Goal: Find specific page/section: Find specific page/section

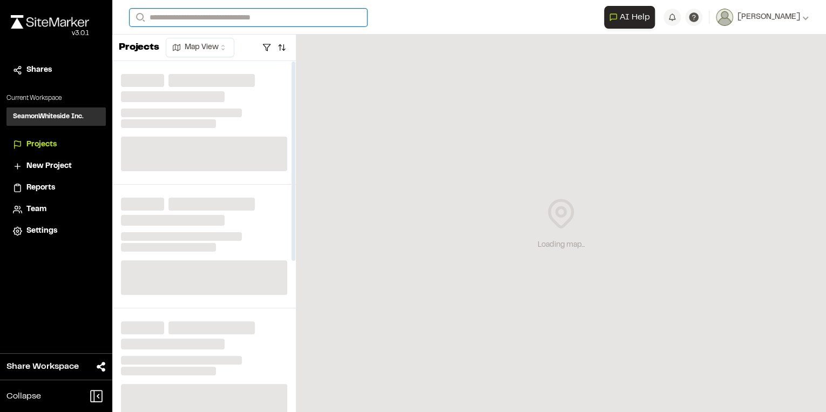
click at [169, 13] on input "Search" at bounding box center [248, 18] width 237 height 18
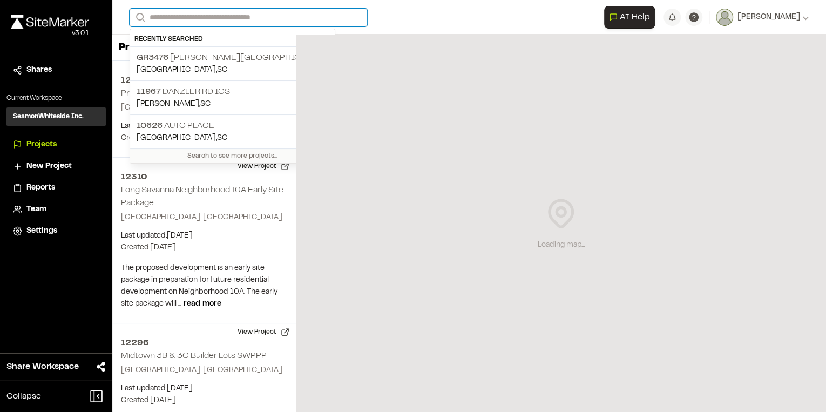
click at [185, 15] on input "Search" at bounding box center [248, 18] width 237 height 18
click at [186, 16] on input "Search" at bounding box center [248, 18] width 237 height 18
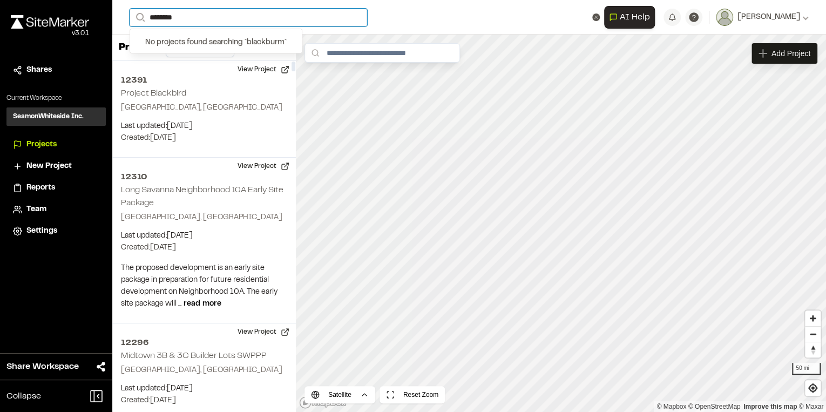
type input "*********"
drag, startPoint x: 187, startPoint y: 18, endPoint x: 133, endPoint y: 18, distance: 54.0
click at [133, 18] on form "Search *********" at bounding box center [367, 18] width 474 height 18
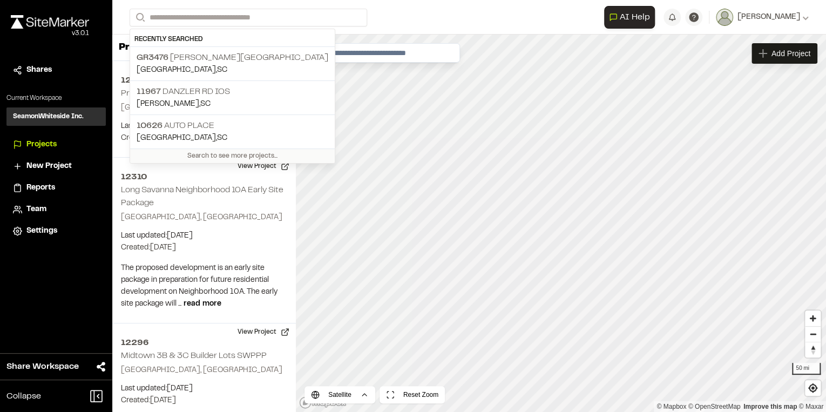
click at [208, 26] on div "**********" at bounding box center [469, 17] width 679 height 35
click at [207, 21] on input "Search" at bounding box center [248, 18] width 237 height 18
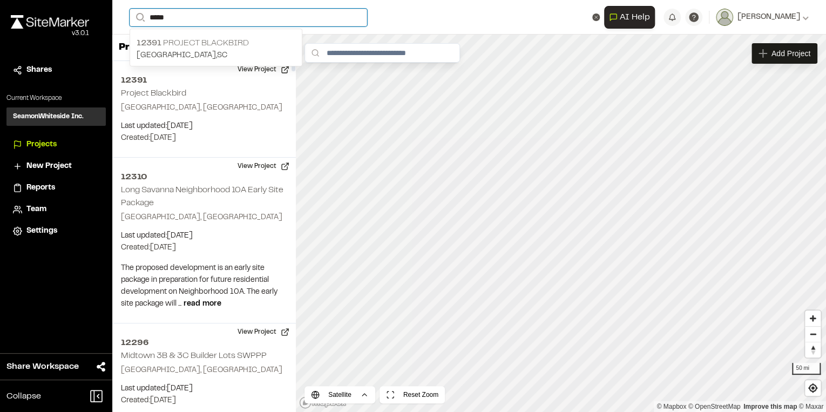
type input "*****"
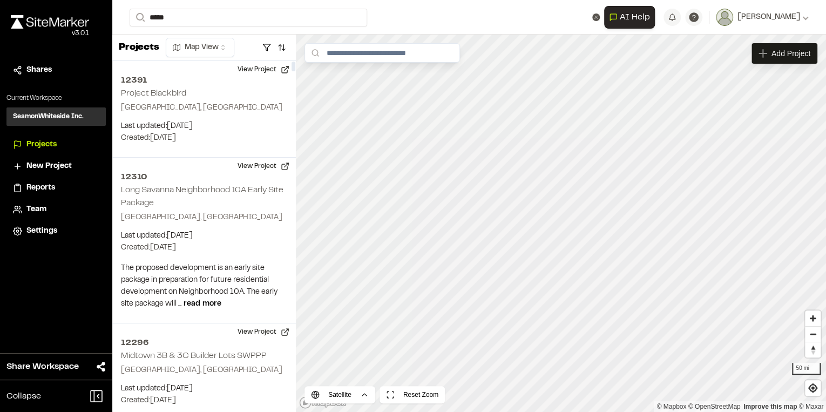
click at [201, 41] on p "12391 Project Blackbird" at bounding box center [216, 43] width 159 height 13
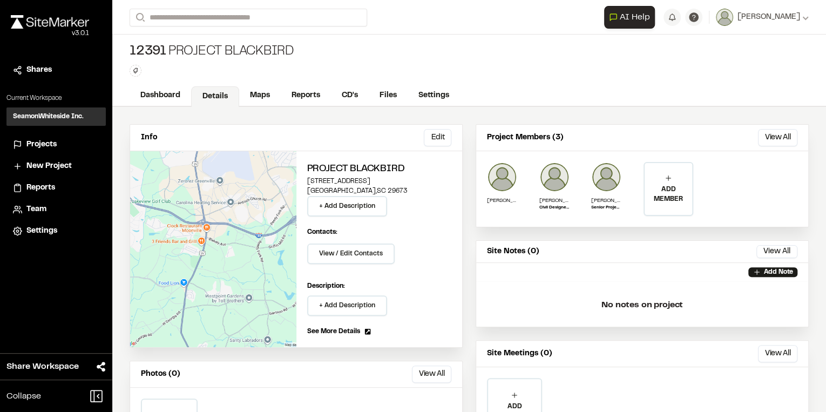
click at [376, 133] on div "Info Edit" at bounding box center [296, 138] width 332 height 26
click at [392, 125] on div "Info Edit" at bounding box center [296, 138] width 332 height 26
drag, startPoint x: 393, startPoint y: 121, endPoint x: 222, endPoint y: 117, distance: 171.7
click at [380, 125] on div "Info Edit Edit Project Blackbird [STREET_ADDRESS] + Add Description Contacts: V…" at bounding box center [468, 294] width 713 height 374
click at [259, 90] on link "Maps" at bounding box center [260, 96] width 43 height 21
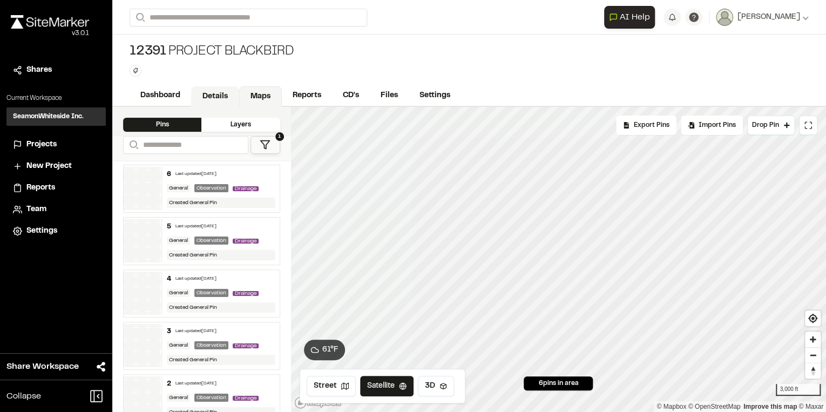
click at [212, 90] on link "Details" at bounding box center [215, 96] width 48 height 21
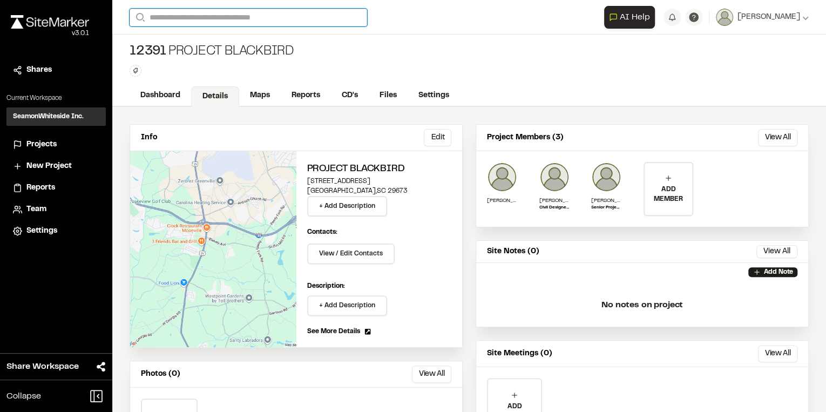
click at [266, 21] on input "Search" at bounding box center [248, 18] width 237 height 18
type input "*******"
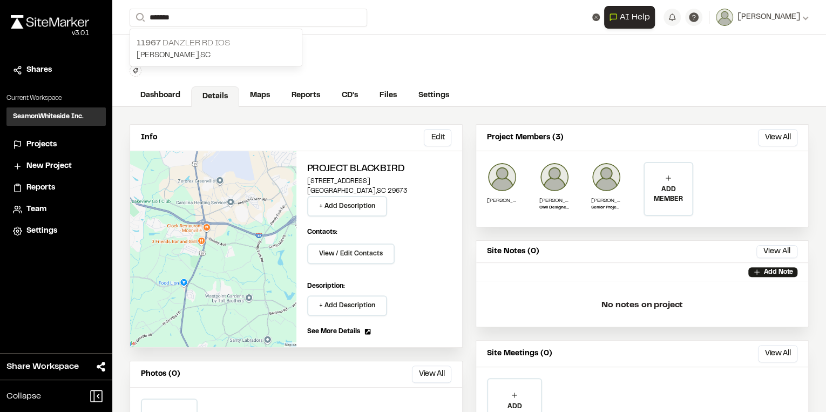
click at [219, 47] on p "[STREET_ADDRESS]" at bounding box center [216, 43] width 159 height 13
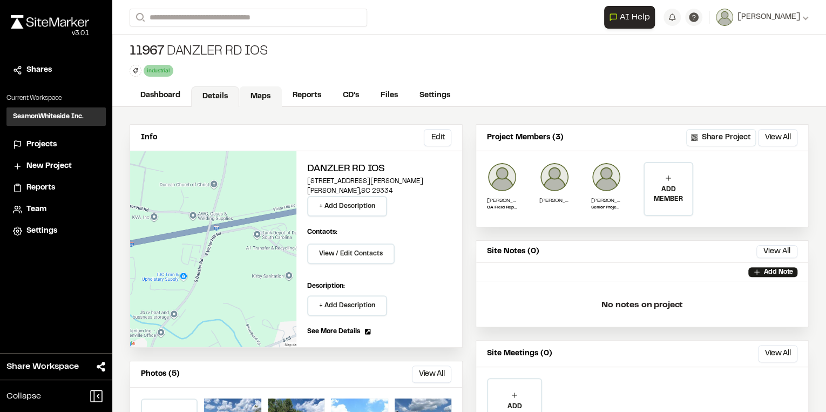
click at [260, 92] on link "Maps" at bounding box center [260, 96] width 43 height 21
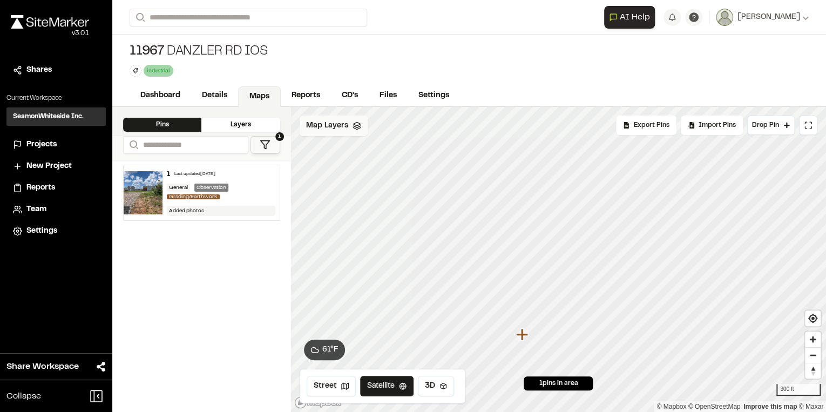
click at [330, 127] on span "Map Layers" at bounding box center [327, 126] width 42 height 12
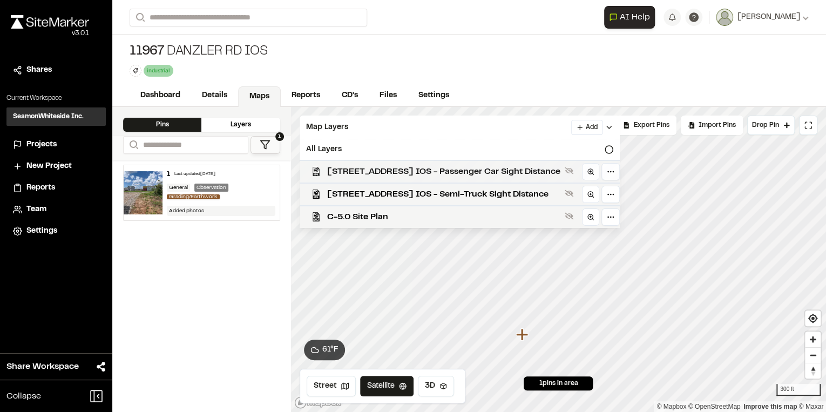
click at [409, 173] on span "[STREET_ADDRESS] IOS - Passenger Car Sight Distance" at bounding box center [443, 171] width 233 height 13
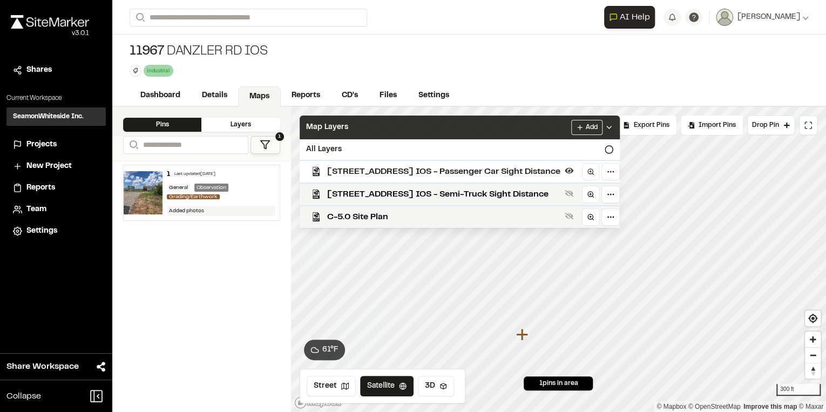
click at [394, 128] on div "Map Layers Add" at bounding box center [460, 127] width 320 height 24
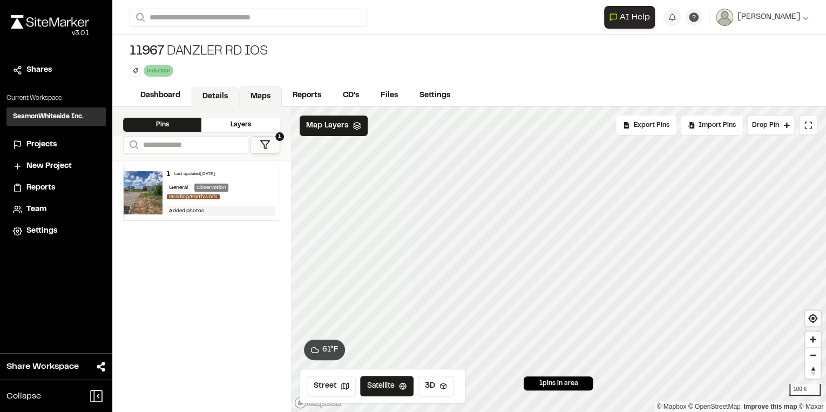
click at [215, 95] on link "Details" at bounding box center [215, 96] width 48 height 21
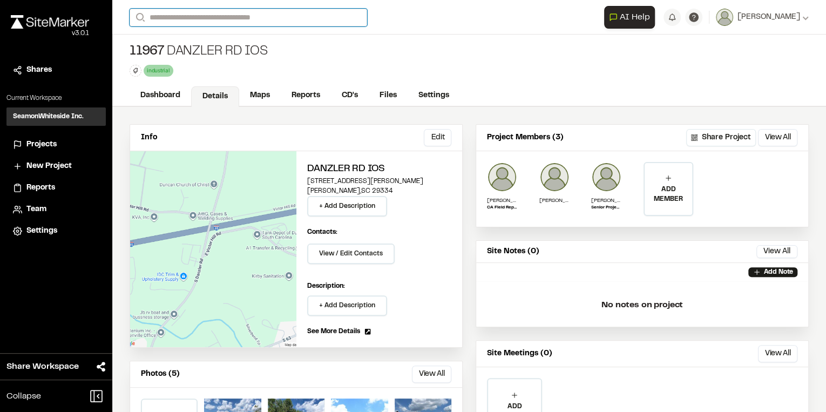
click at [229, 13] on input "Search" at bounding box center [248, 18] width 237 height 18
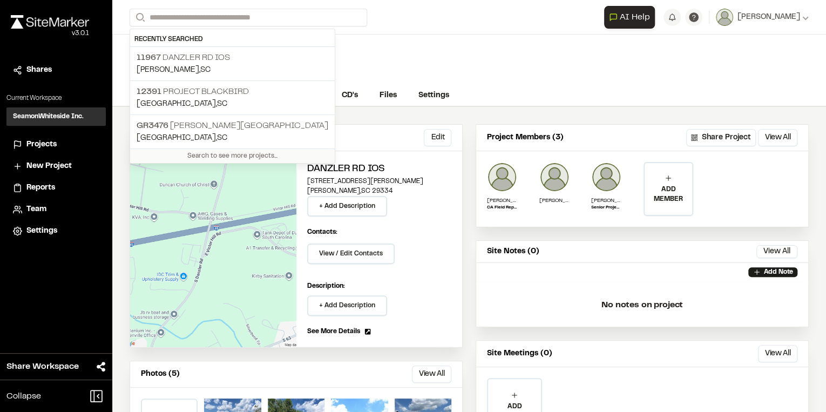
click at [506, 7] on div "**********" at bounding box center [469, 17] width 679 height 35
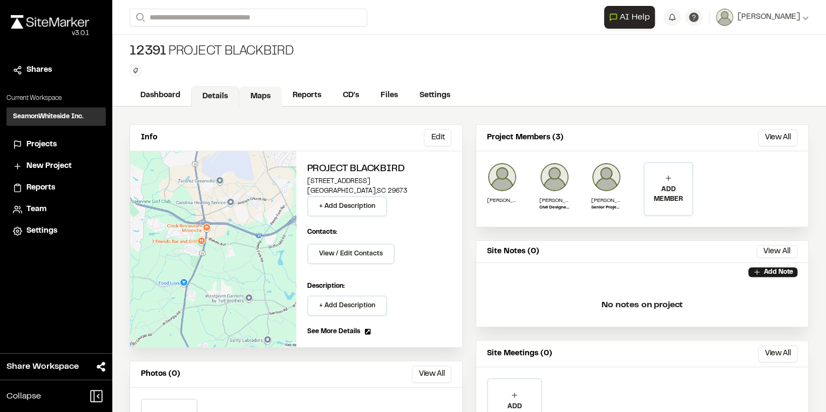
click at [261, 93] on link "Maps" at bounding box center [260, 96] width 43 height 21
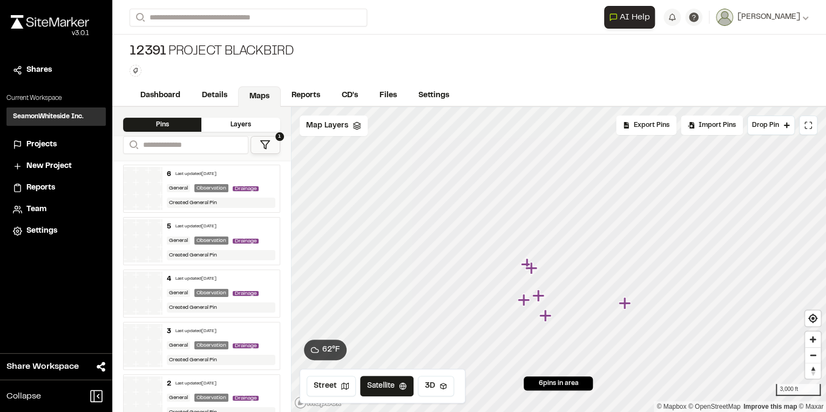
click at [625, 302] on icon "Map marker" at bounding box center [624, 303] width 12 height 12
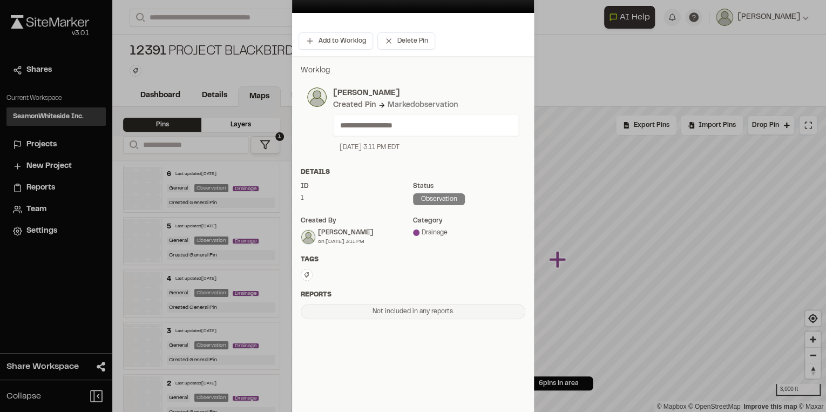
scroll to position [43, 0]
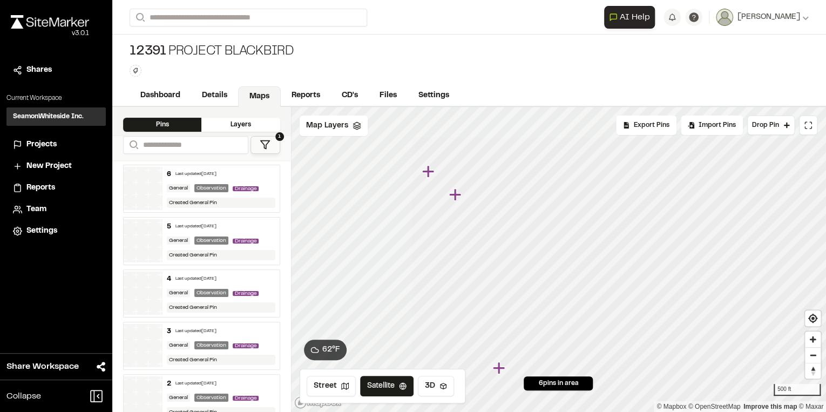
click at [434, 174] on icon "Map marker" at bounding box center [428, 172] width 14 height 14
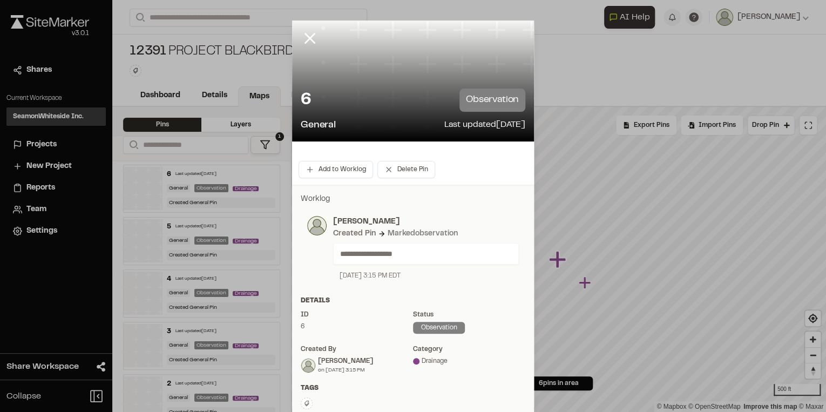
scroll to position [0, 0]
click at [309, 37] on line at bounding box center [309, 39] width 9 height 9
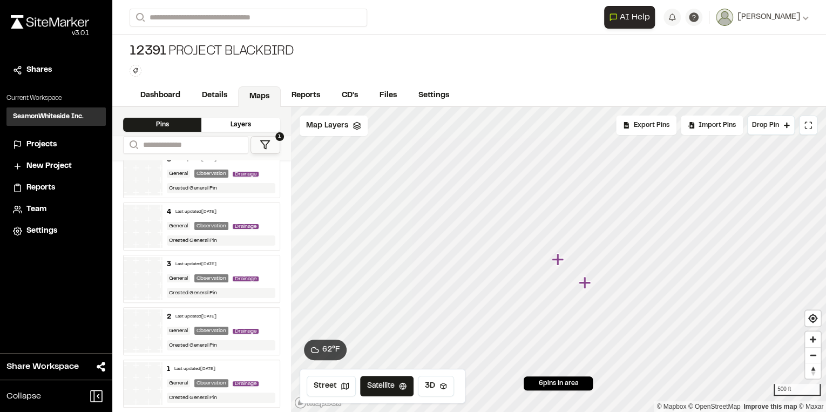
scroll to position [69, 0]
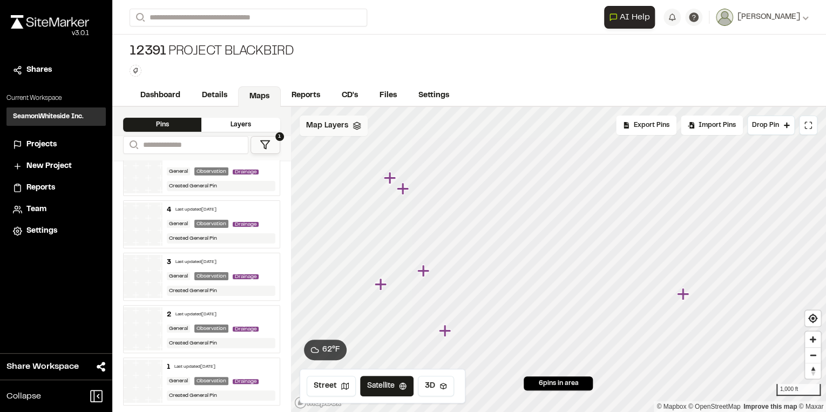
click at [352, 124] on icon at bounding box center [356, 125] width 9 height 9
click at [335, 126] on span "Map Layers" at bounding box center [327, 127] width 42 height 12
